Goal: Book appointment/travel/reservation

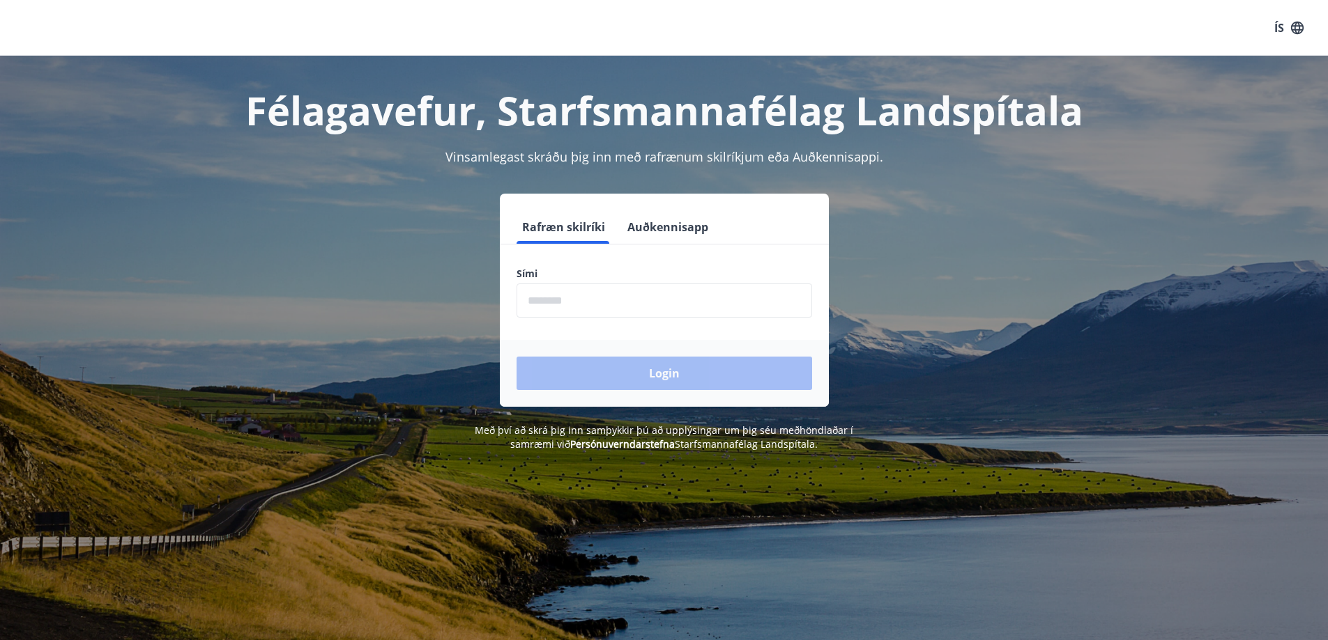
click at [544, 300] on input "phone" at bounding box center [664, 301] width 296 height 34
type input "********"
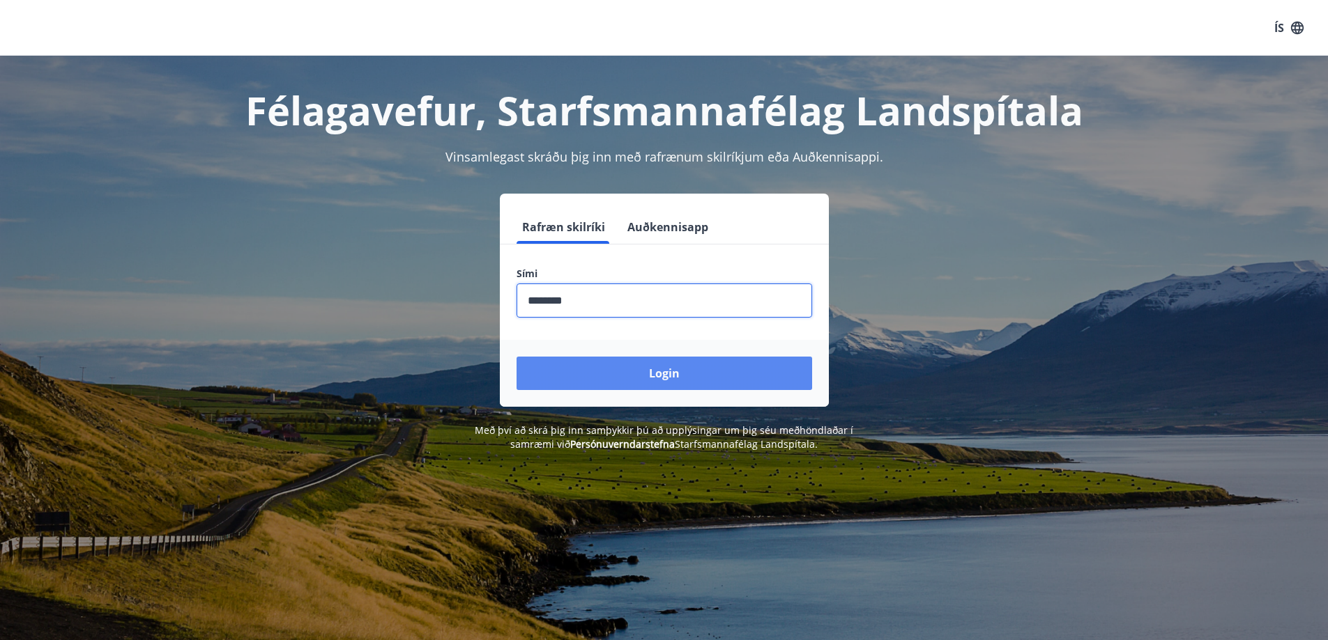
click at [671, 374] on button "Login" at bounding box center [664, 373] width 296 height 33
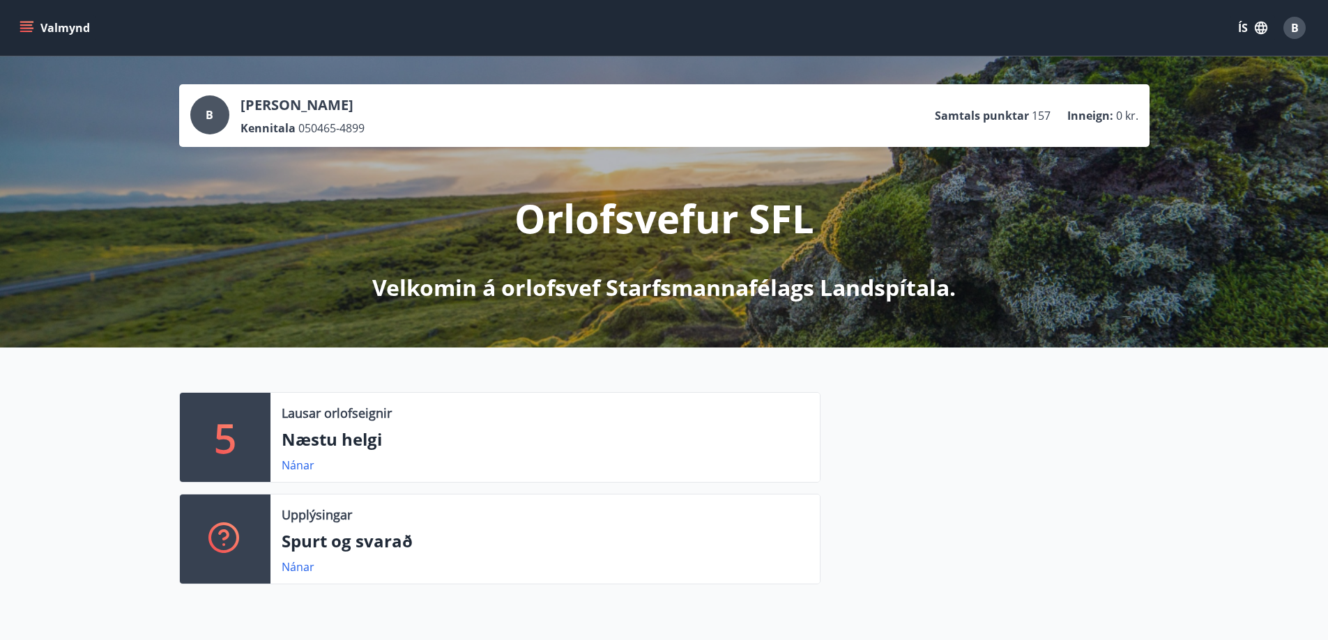
click at [199, 442] on div "5" at bounding box center [225, 437] width 91 height 89
click at [297, 467] on link "Nánar" at bounding box center [298, 465] width 33 height 15
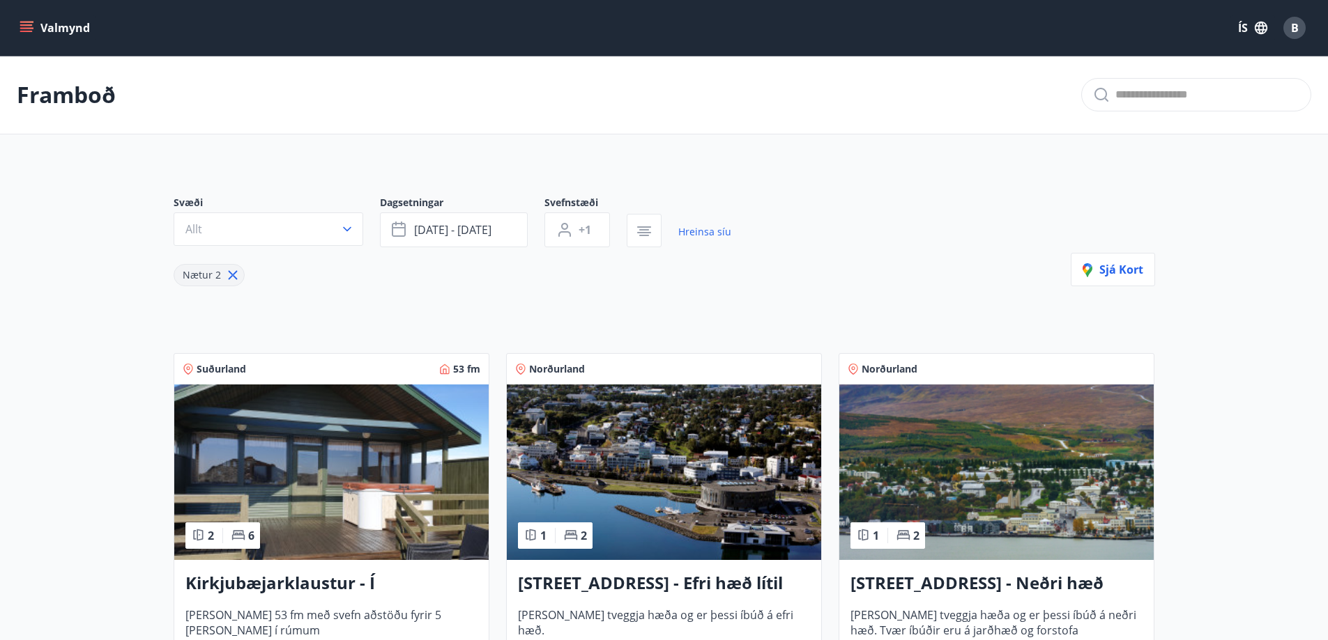
click at [30, 26] on icon "menu" at bounding box center [27, 28] width 14 height 14
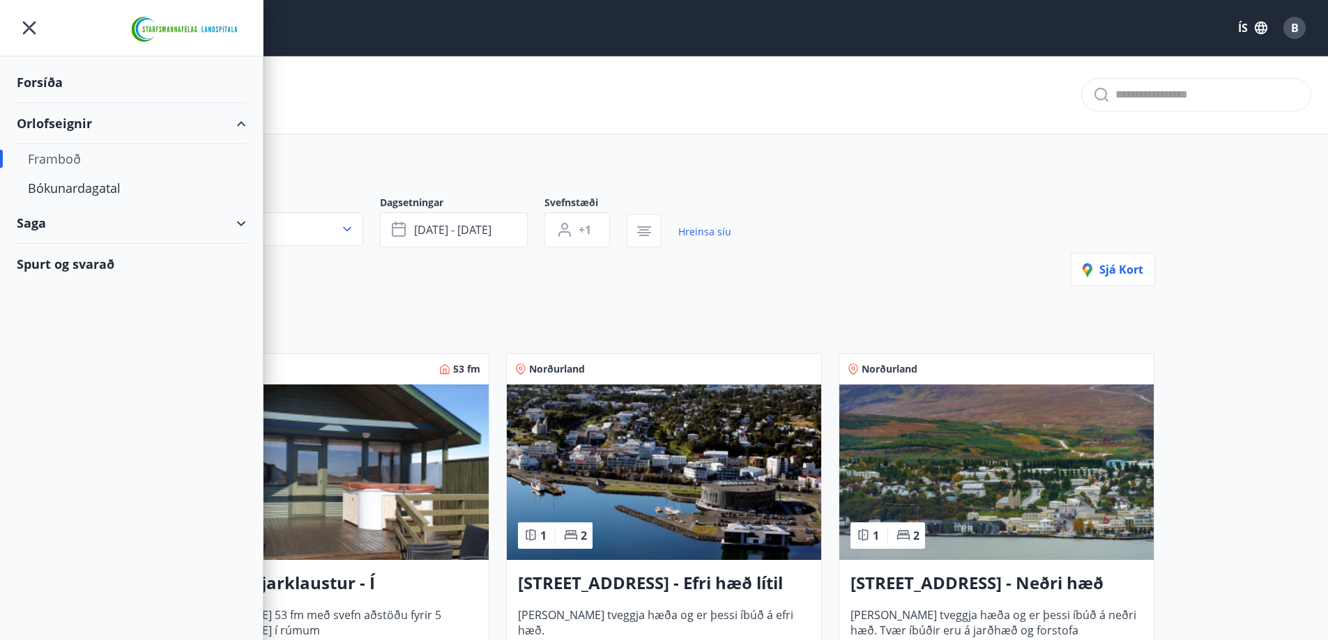
click at [54, 159] on div "Framboð" at bounding box center [131, 158] width 207 height 29
type input "*"
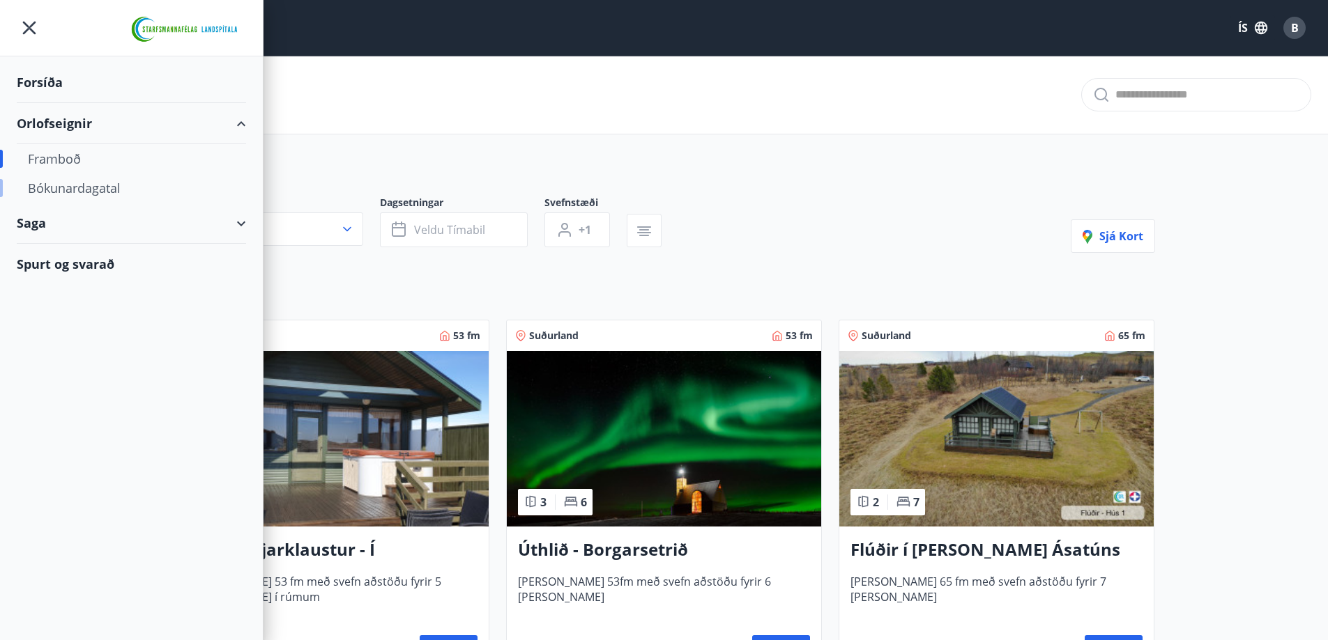
click at [91, 186] on div "Bókunardagatal" at bounding box center [131, 188] width 207 height 29
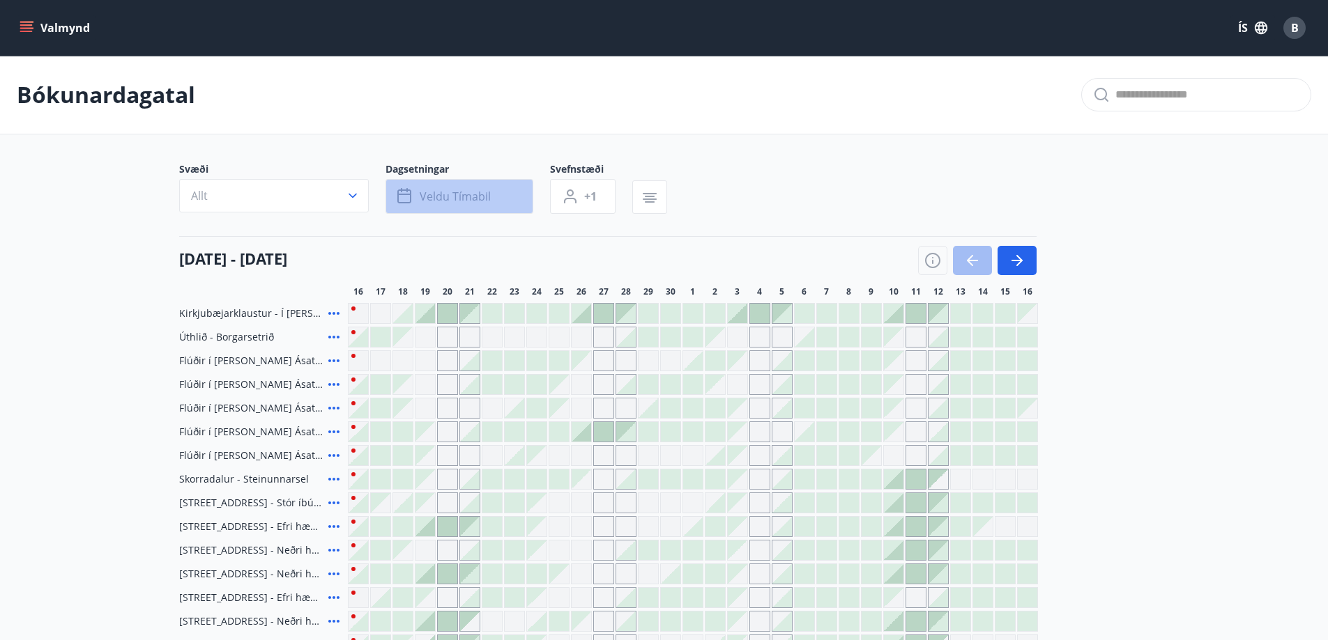
click at [488, 192] on span "Veldu tímabil" at bounding box center [455, 196] width 71 height 15
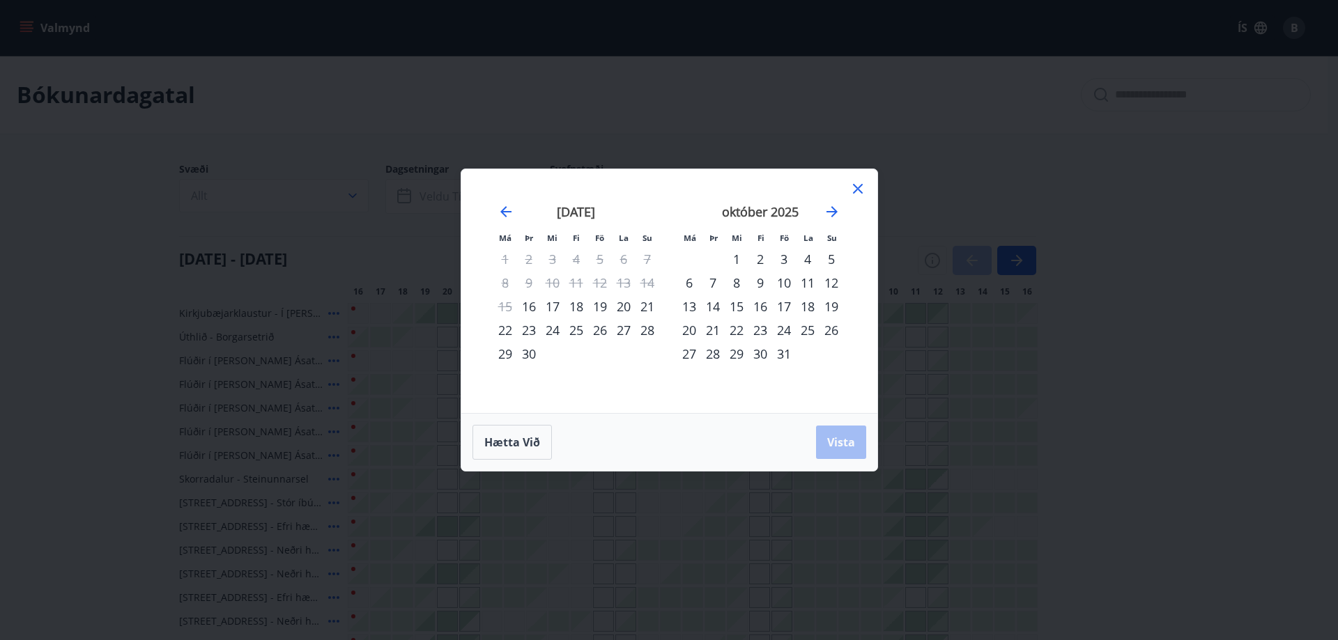
click at [600, 307] on div "19" at bounding box center [600, 307] width 24 height 24
click at [647, 307] on div "21" at bounding box center [648, 307] width 24 height 24
click at [842, 439] on span "Vista" at bounding box center [841, 442] width 28 height 15
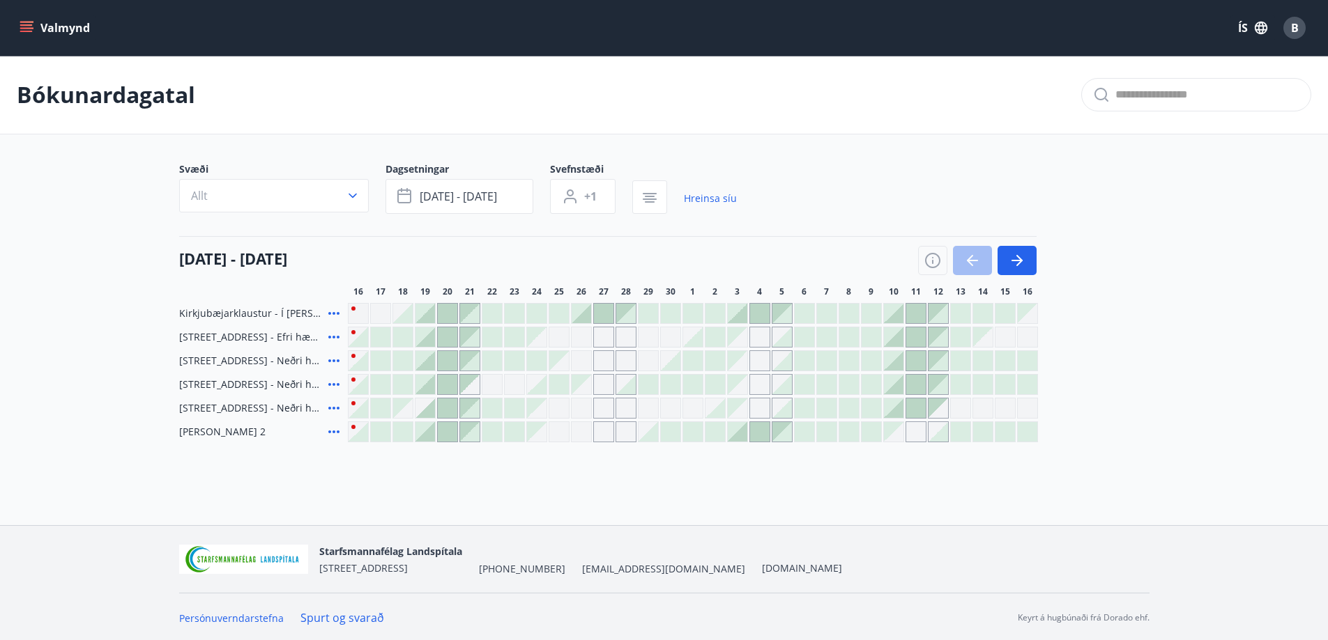
scroll to position [2, 0]
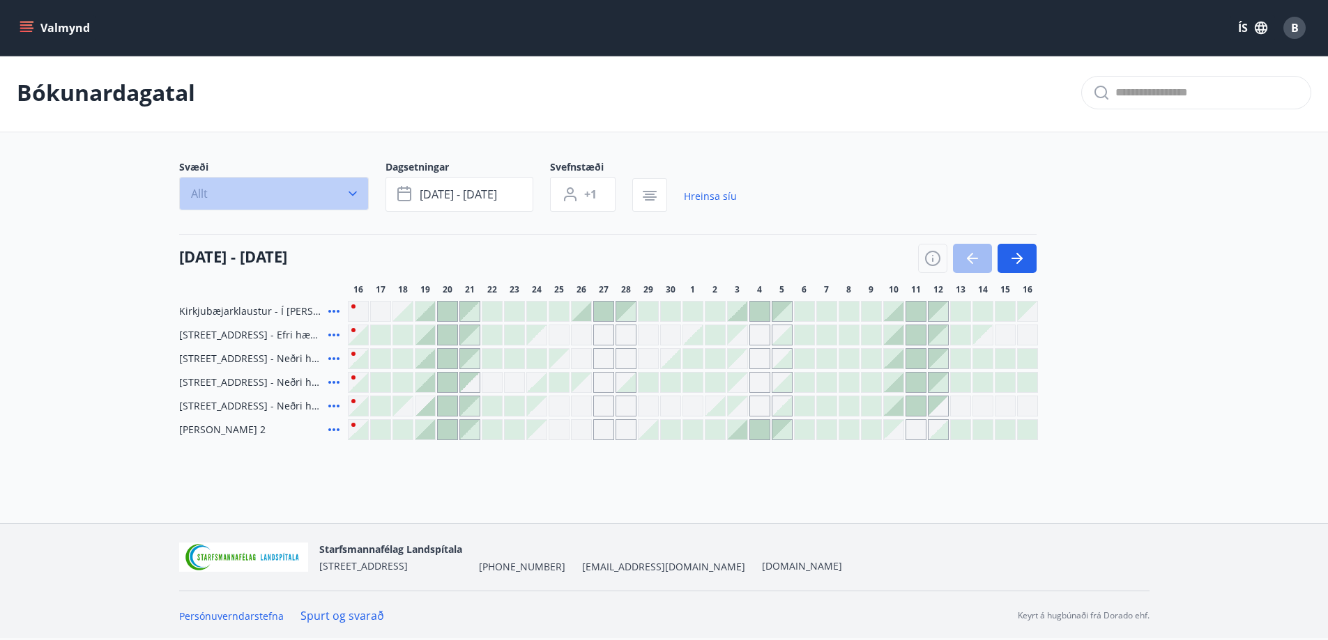
click at [352, 192] on icon "button" at bounding box center [353, 194] width 14 height 14
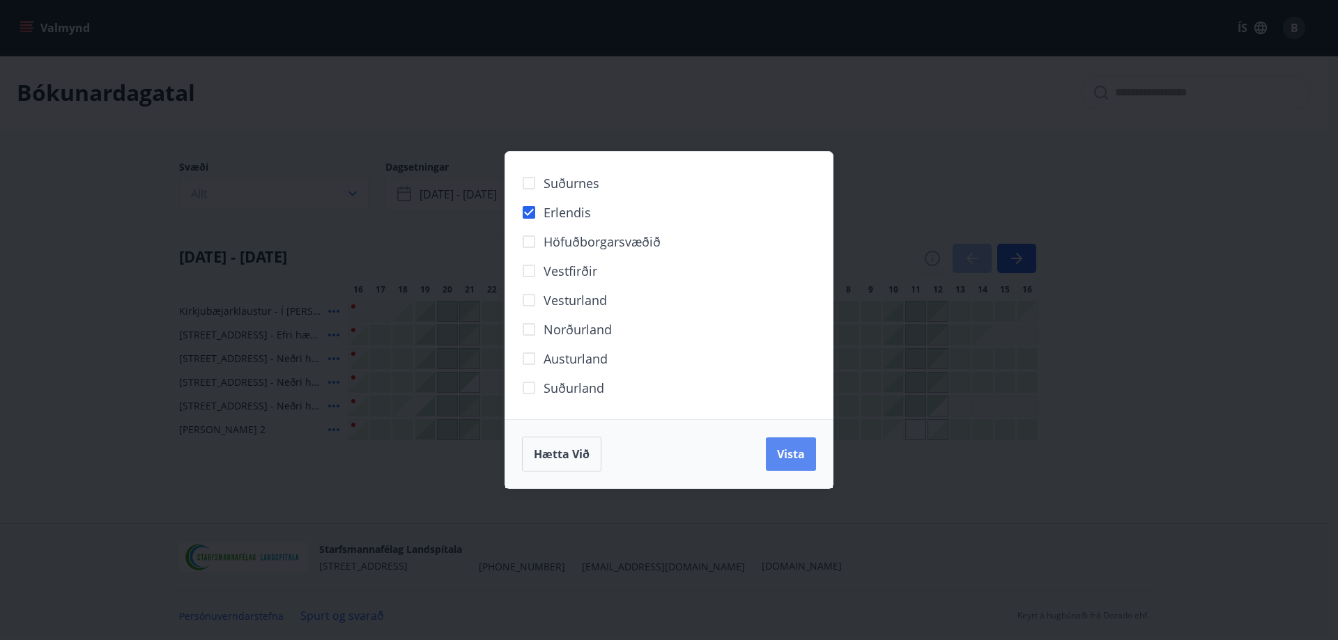
click at [787, 451] on span "Vista" at bounding box center [791, 454] width 28 height 15
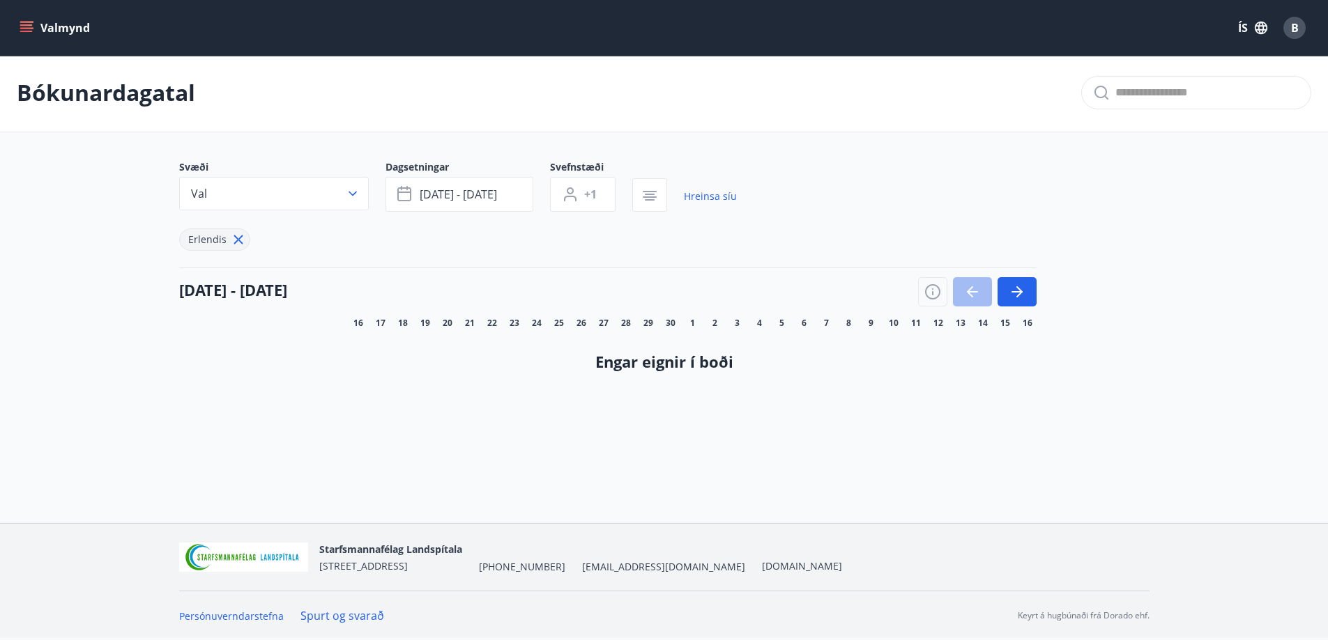
click at [237, 236] on icon at bounding box center [238, 239] width 15 height 15
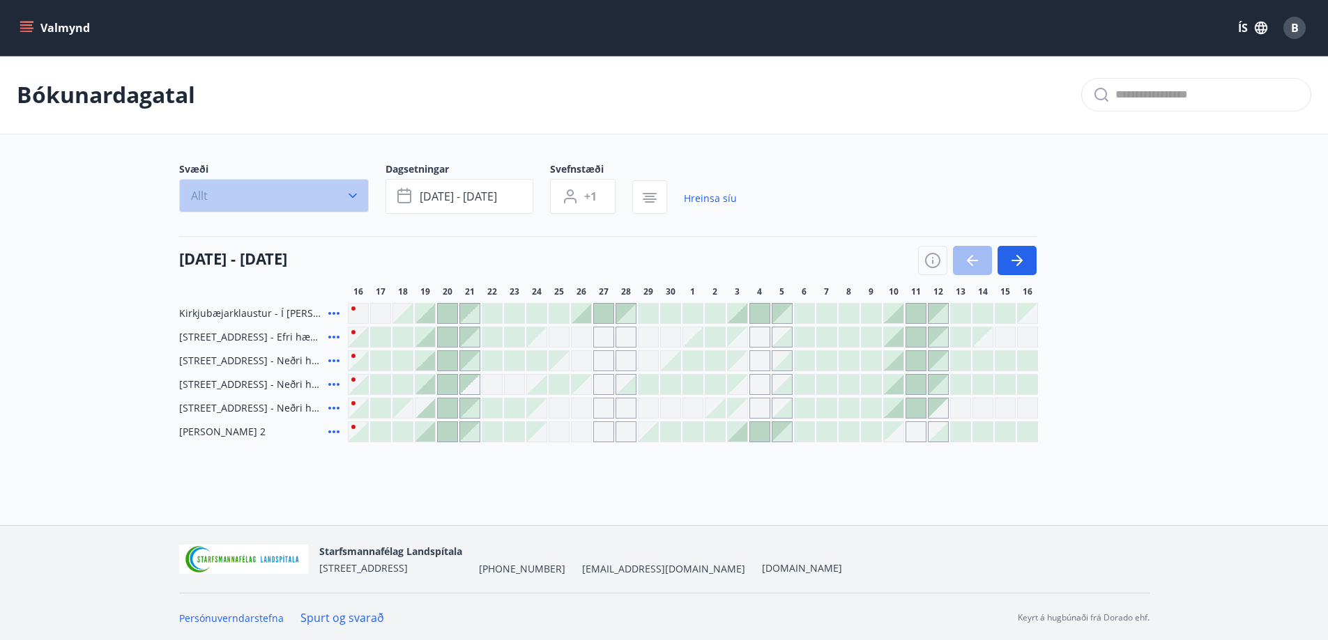
click at [351, 195] on icon "button" at bounding box center [353, 196] width 14 height 14
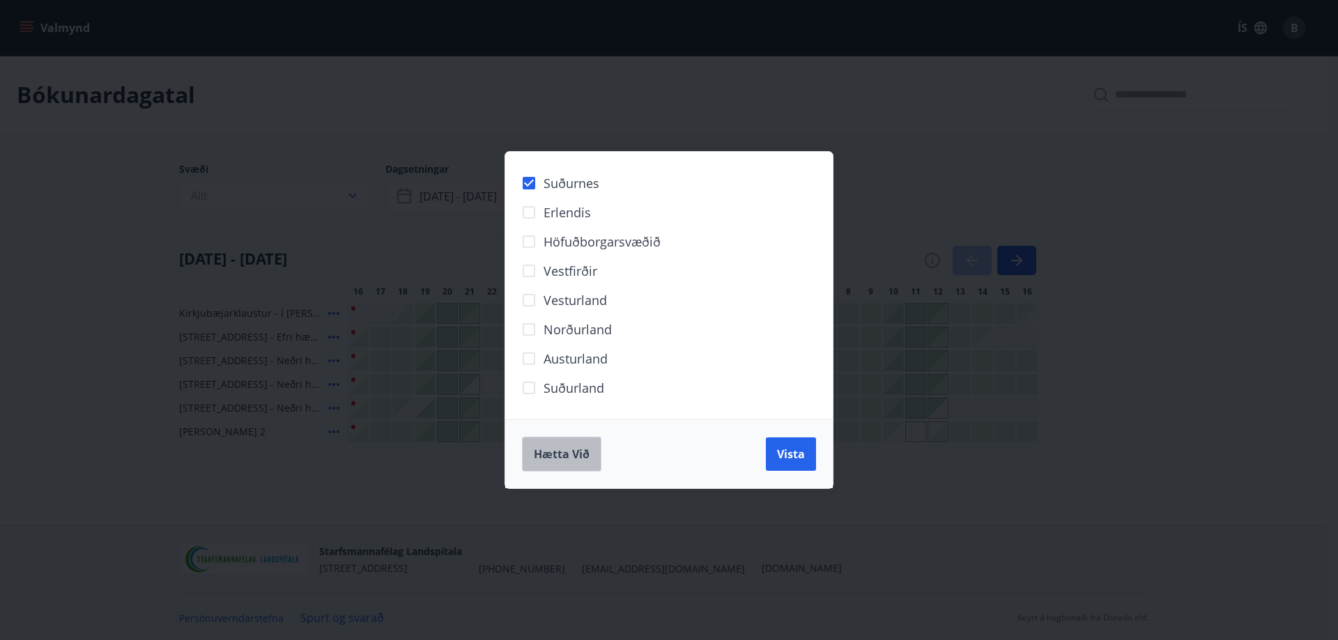
drag, startPoint x: 551, startPoint y: 455, endPoint x: 551, endPoint y: 448, distance: 7.0
click at [551, 449] on span "Hætta við" at bounding box center [562, 454] width 56 height 15
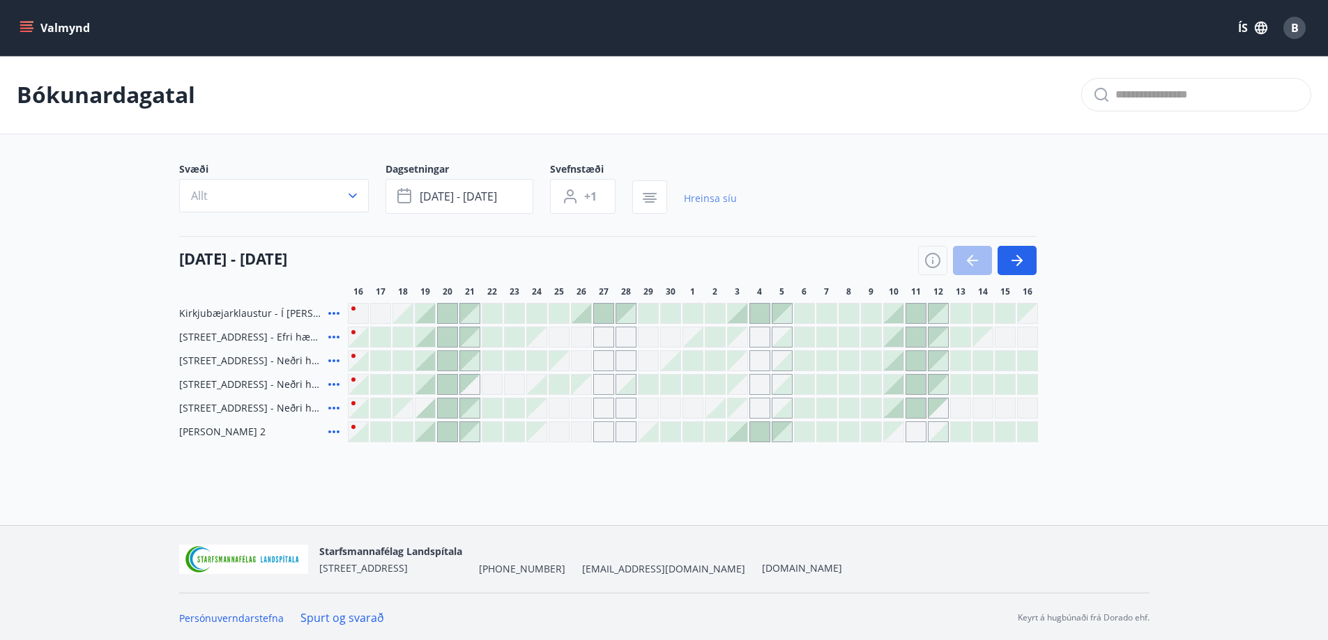
click at [707, 199] on link "Hreinsa síu" at bounding box center [710, 198] width 53 height 31
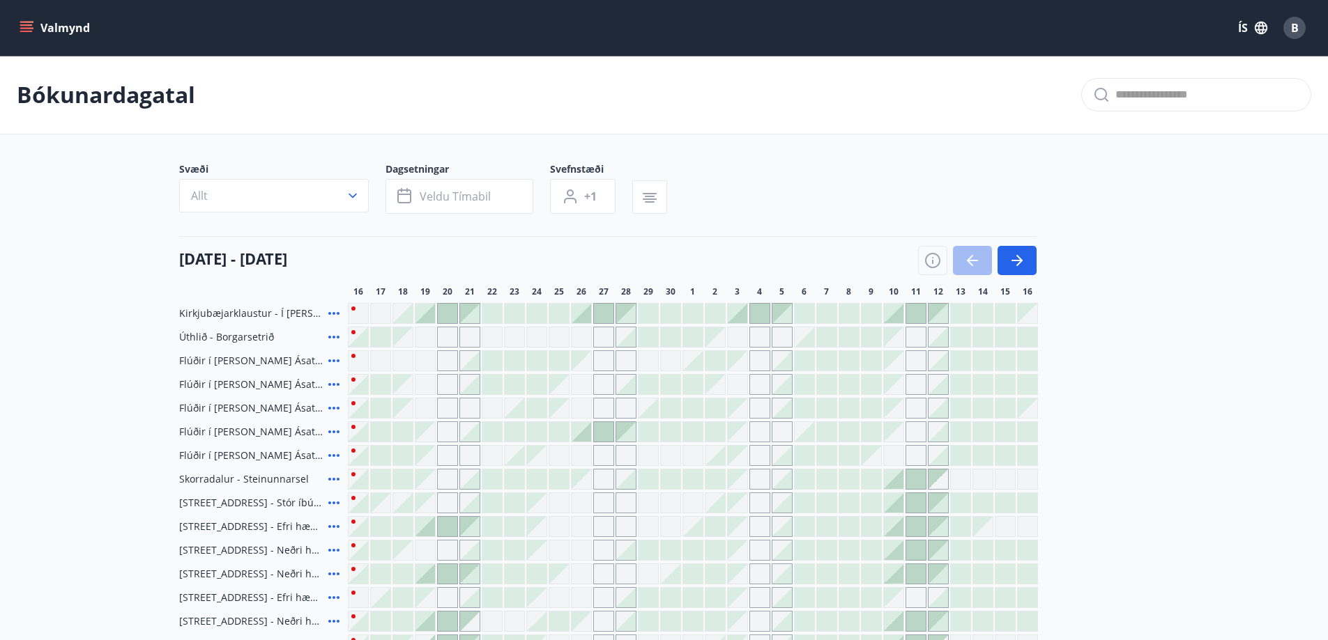
click at [431, 483] on div "Gráir dagar eru ekki bókanlegir" at bounding box center [425, 480] width 20 height 20
